Goal: Task Accomplishment & Management: Use online tool/utility

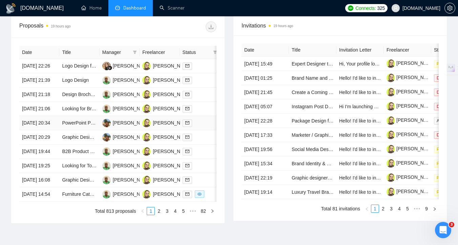
scroll to position [263, 0]
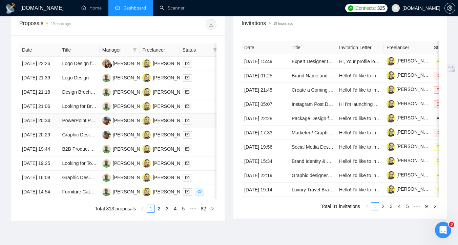
click at [202, 128] on td at bounding box center [200, 121] width 40 height 14
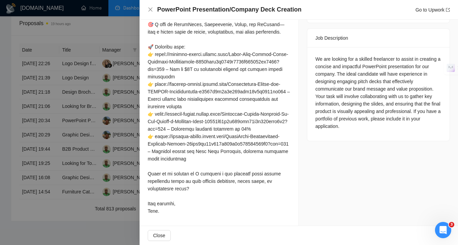
scroll to position [276, 0]
click at [115, 147] on div at bounding box center [229, 122] width 458 height 245
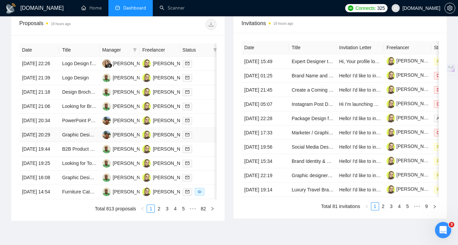
click at [203, 142] on td at bounding box center [200, 135] width 40 height 14
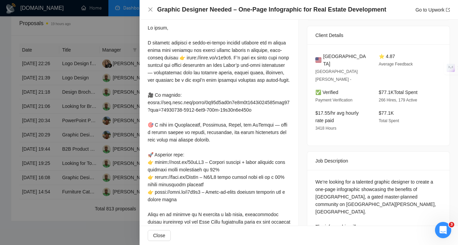
scroll to position [149, 0]
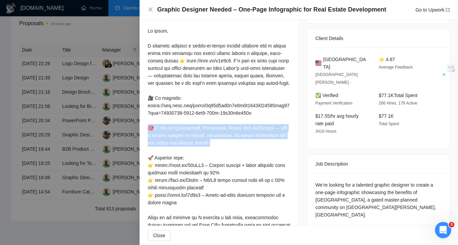
drag, startPoint x: 146, startPoint y: 135, endPoint x: 221, endPoint y: 149, distance: 75.8
click at [221, 149] on div "Cover Letter" at bounding box center [219, 136] width 159 height 267
copy div "I work in Illustrator, Photoshop, Figma, and InDesign — with a strong handle on…"
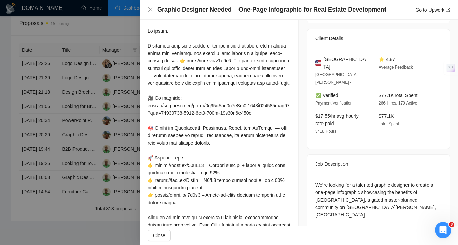
click at [104, 123] on div at bounding box center [229, 122] width 458 height 245
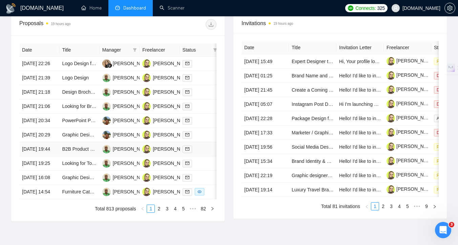
click at [203, 153] on div at bounding box center [200, 149] width 35 height 8
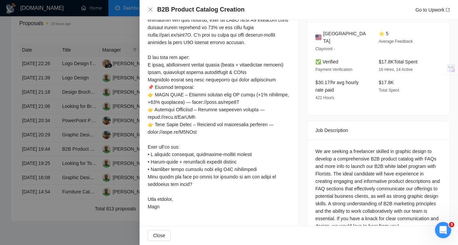
scroll to position [197, 0]
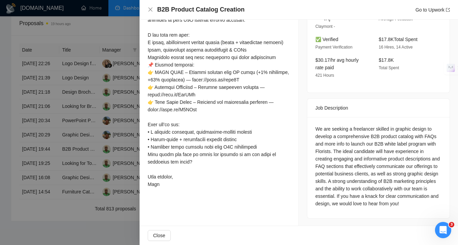
click at [94, 174] on div at bounding box center [229, 122] width 458 height 245
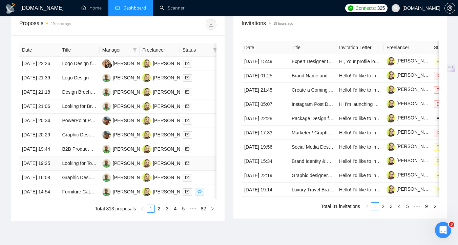
click at [203, 171] on td at bounding box center [200, 163] width 40 height 14
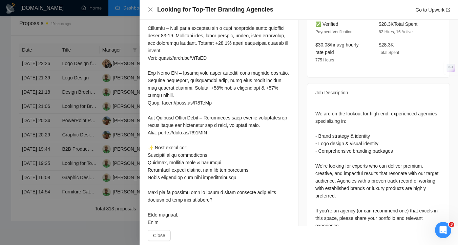
scroll to position [222, 0]
